Goal: Information Seeking & Learning: Learn about a topic

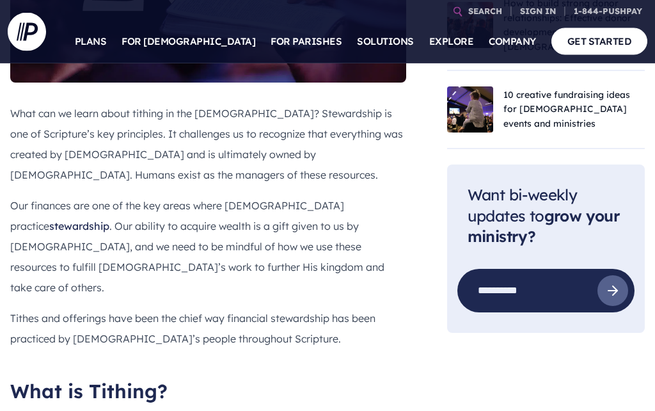
scroll to position [607, 0]
click at [351, 367] on section at bounding box center [327, 205] width 655 height 411
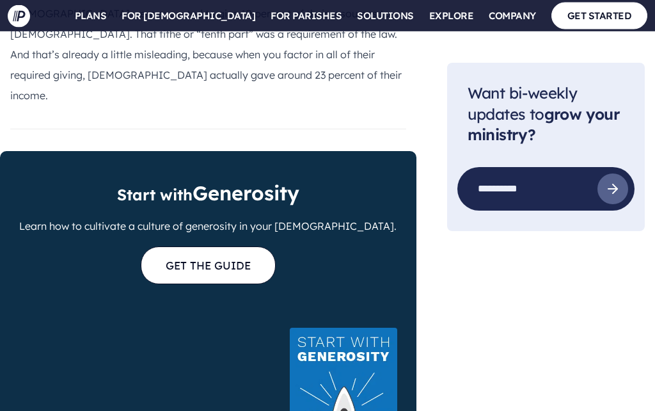
scroll to position [1294, 0]
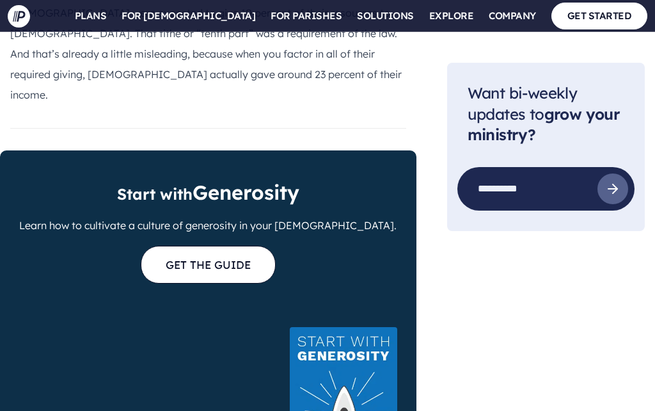
click at [161, 156] on li "[DEMOGRAPHIC_DATA]™ Grow generosity and engagement with one powerful suite of e…" at bounding box center [226, 142] width 195 height 146
click at [426, 298] on ul "Explore Plans →" at bounding box center [451, 295] width 202 height 527
click at [433, 290] on ul "Explore Plans →" at bounding box center [451, 295] width 202 height 527
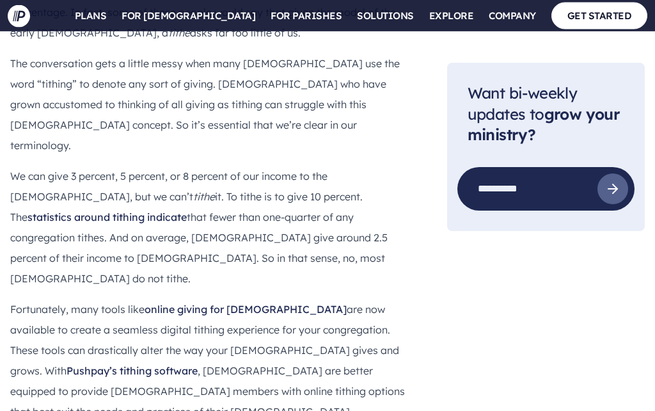
scroll to position [1943, 0]
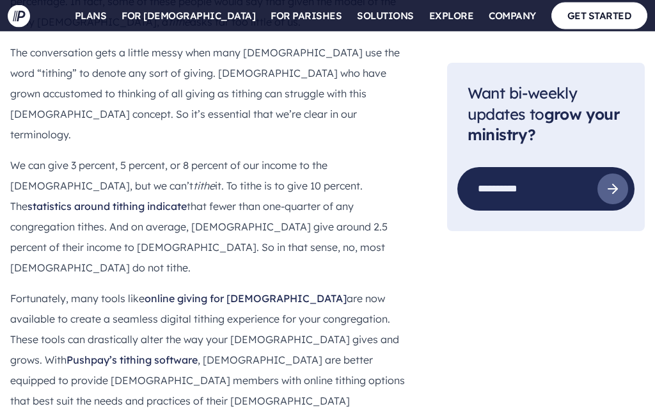
click at [500, 299] on ul "Explore Plans →" at bounding box center [451, 295] width 202 height 527
click at [502, 313] on ul "Explore Plans →" at bounding box center [451, 295] width 202 height 527
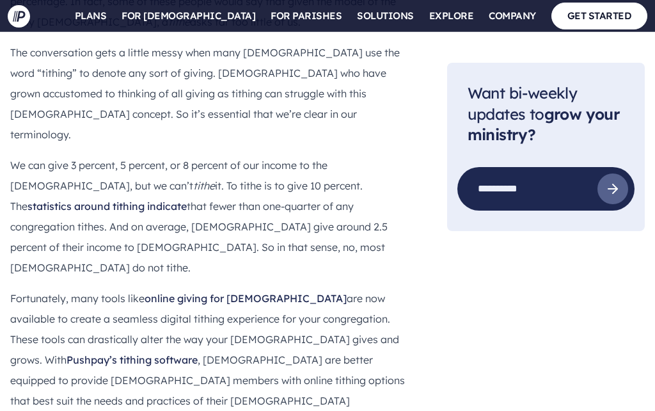
click at [595, 15] on link "GET STARTED" at bounding box center [599, 16] width 97 height 26
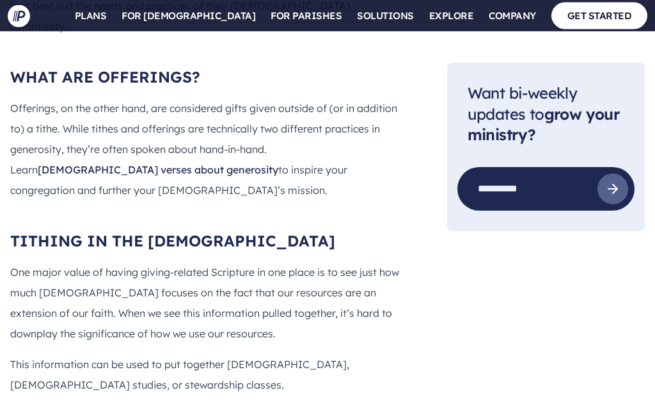
scroll to position [2339, 0]
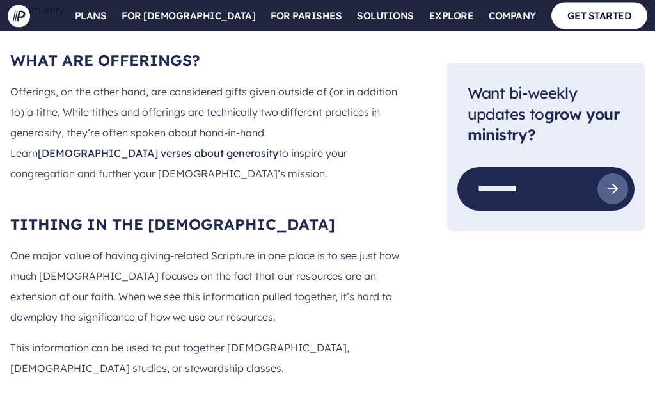
scroll to position [2356, 0]
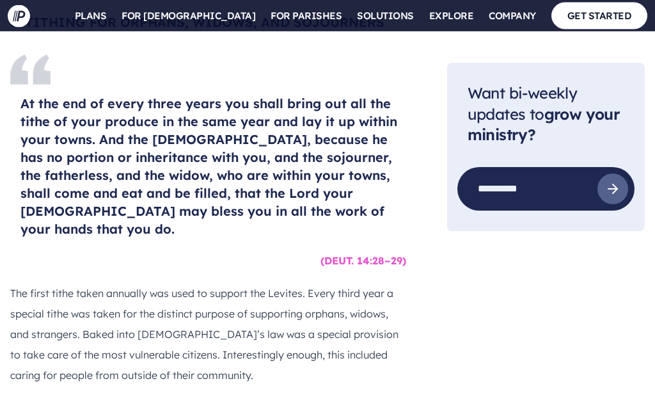
scroll to position [6554, 0]
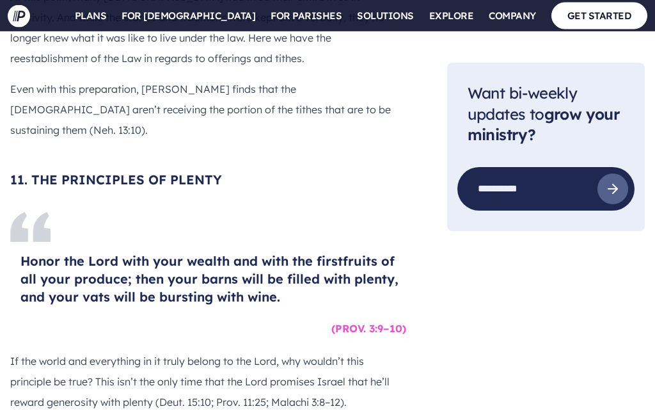
scroll to position [8232, 0]
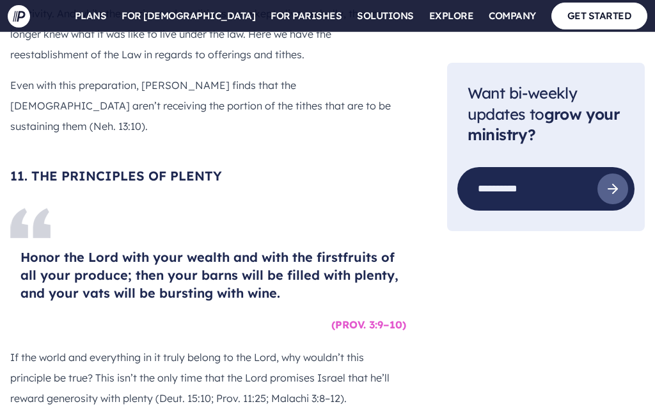
click at [83, 251] on section at bounding box center [327, 205] width 655 height 411
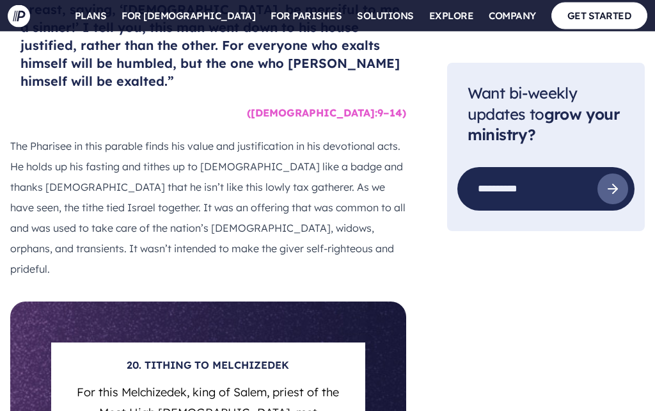
scroll to position [12582, 0]
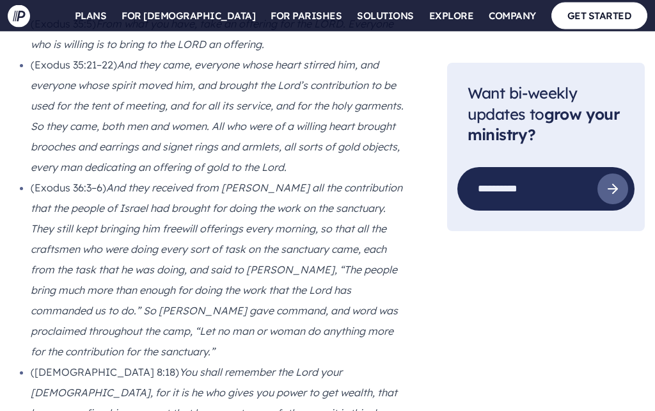
scroll to position [13577, 0]
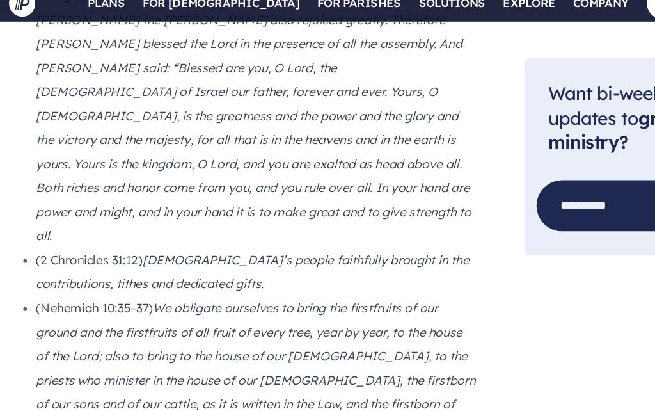
scroll to position [14464, 0]
